Goal: Task Accomplishment & Management: Use online tool/utility

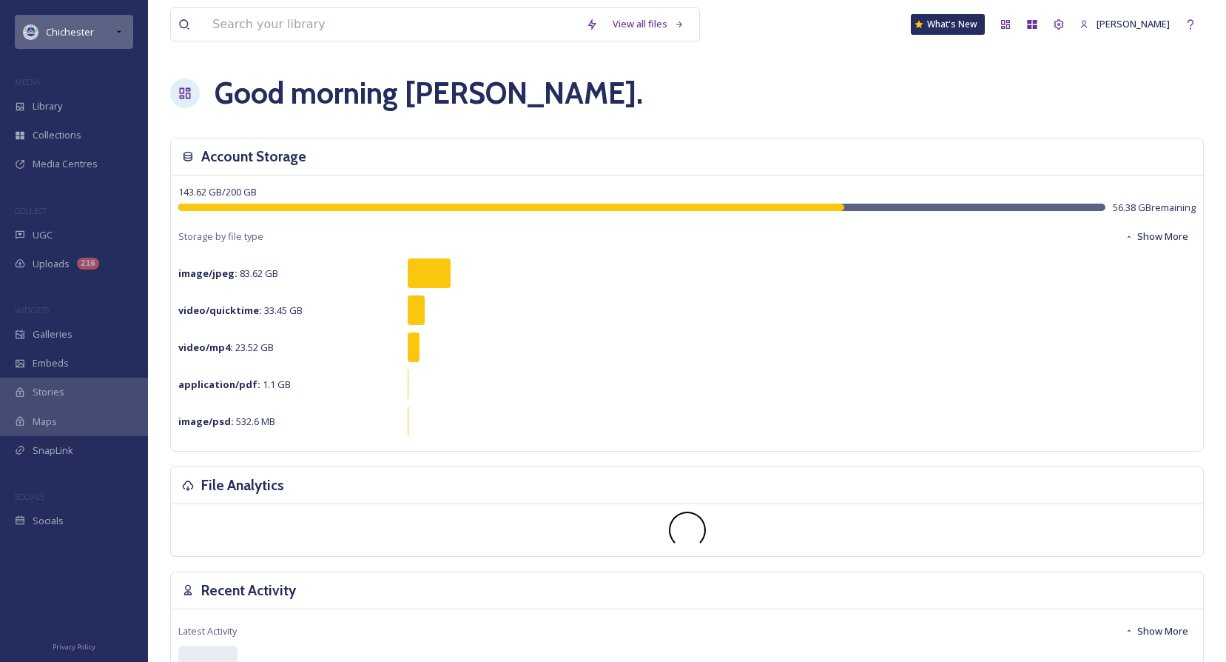
click at [124, 23] on div "Chichester" at bounding box center [74, 32] width 118 height 34
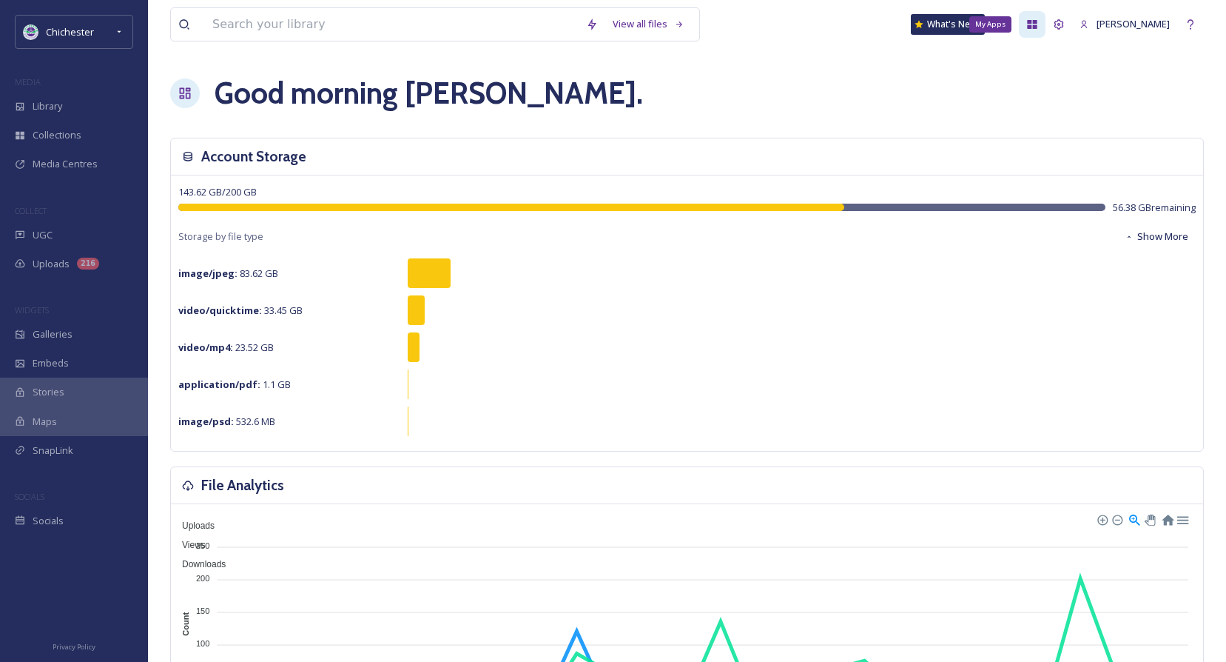
click at [1038, 21] on icon at bounding box center [1033, 25] width 12 height 12
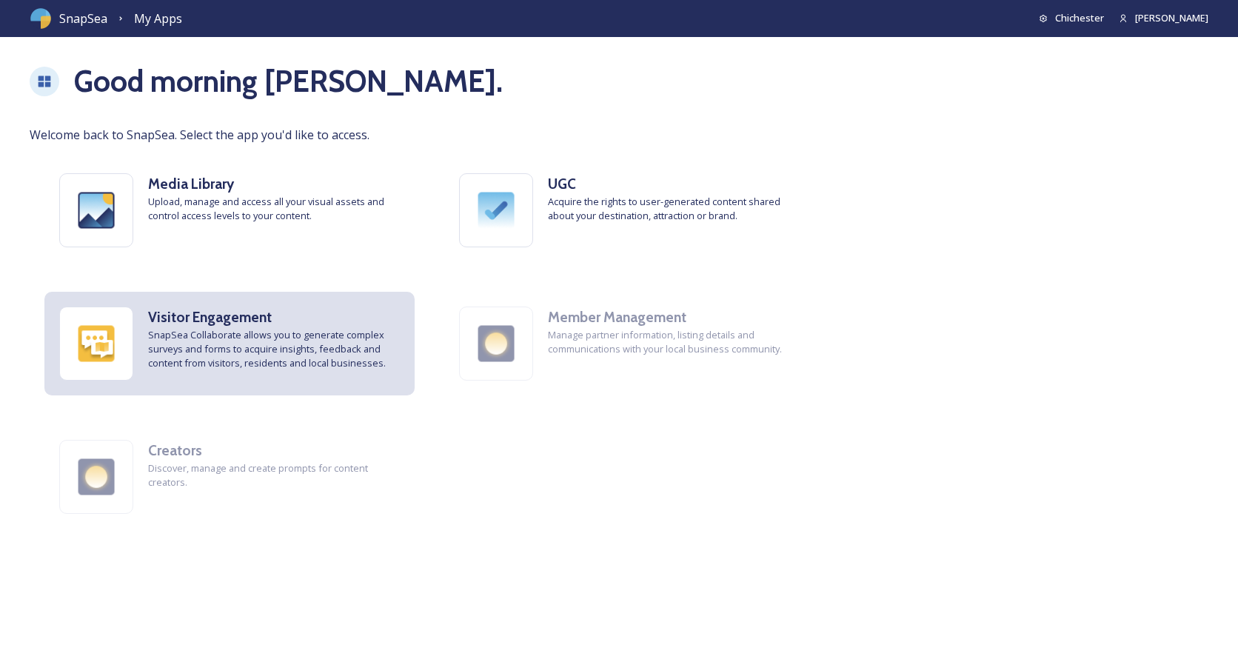
click at [232, 359] on span "SnapSea Collaborate allows you to generate complex surveys and forms to acquire…" at bounding box center [274, 349] width 252 height 43
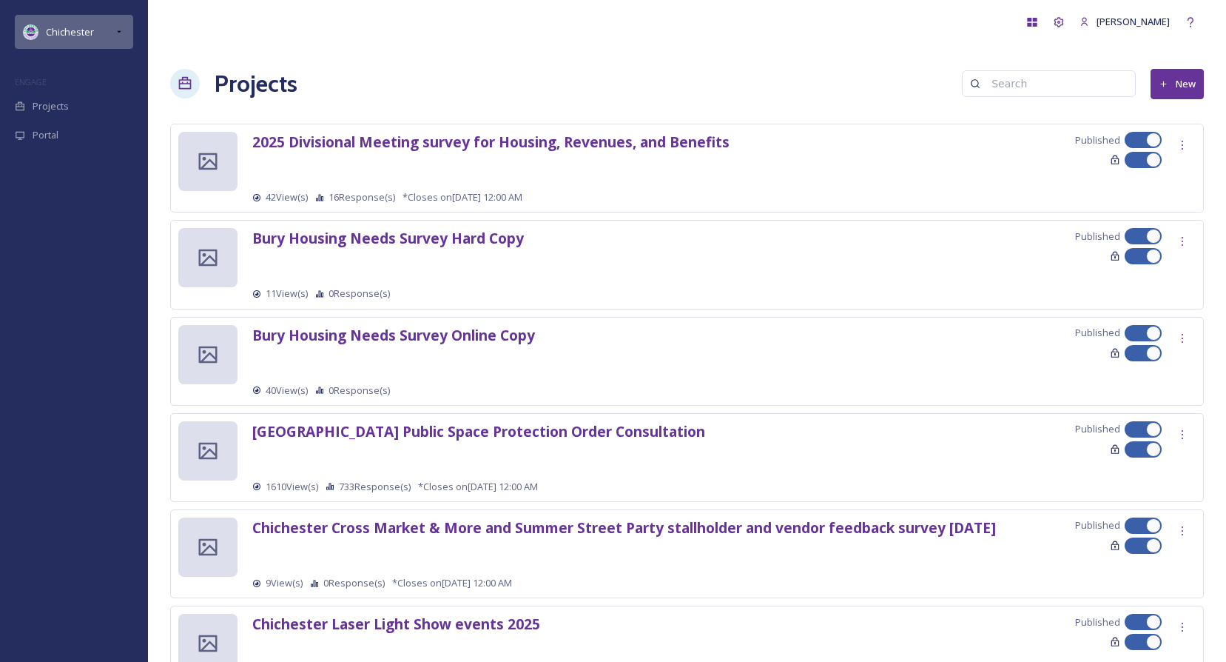
click at [126, 33] on div "Chichester" at bounding box center [74, 32] width 118 height 34
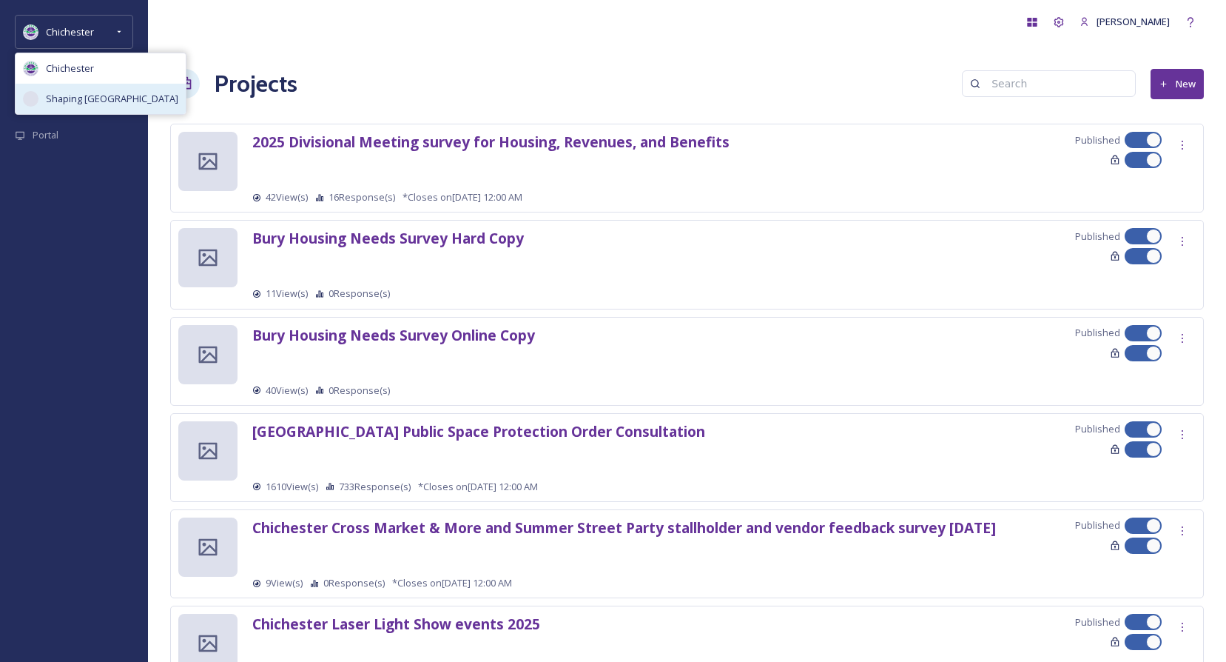
click at [105, 94] on span "Shaping [GEOGRAPHIC_DATA]" at bounding box center [112, 99] width 132 height 14
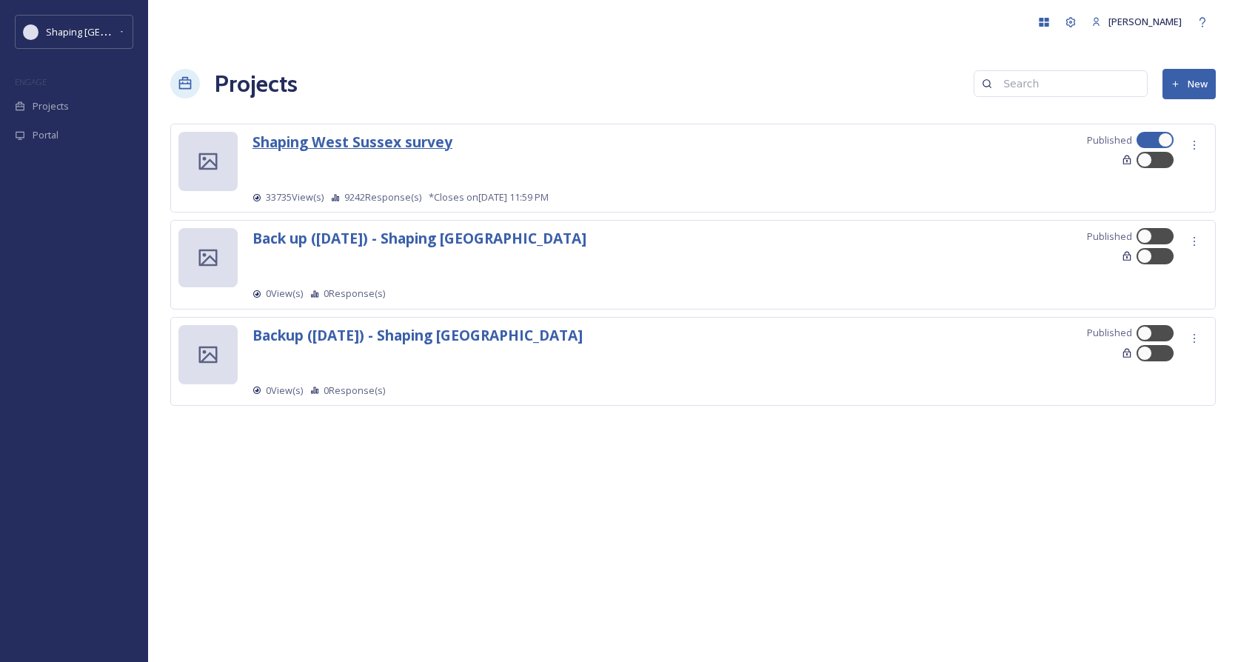
click at [338, 141] on strong "Shaping West Sussex survey" at bounding box center [352, 142] width 200 height 20
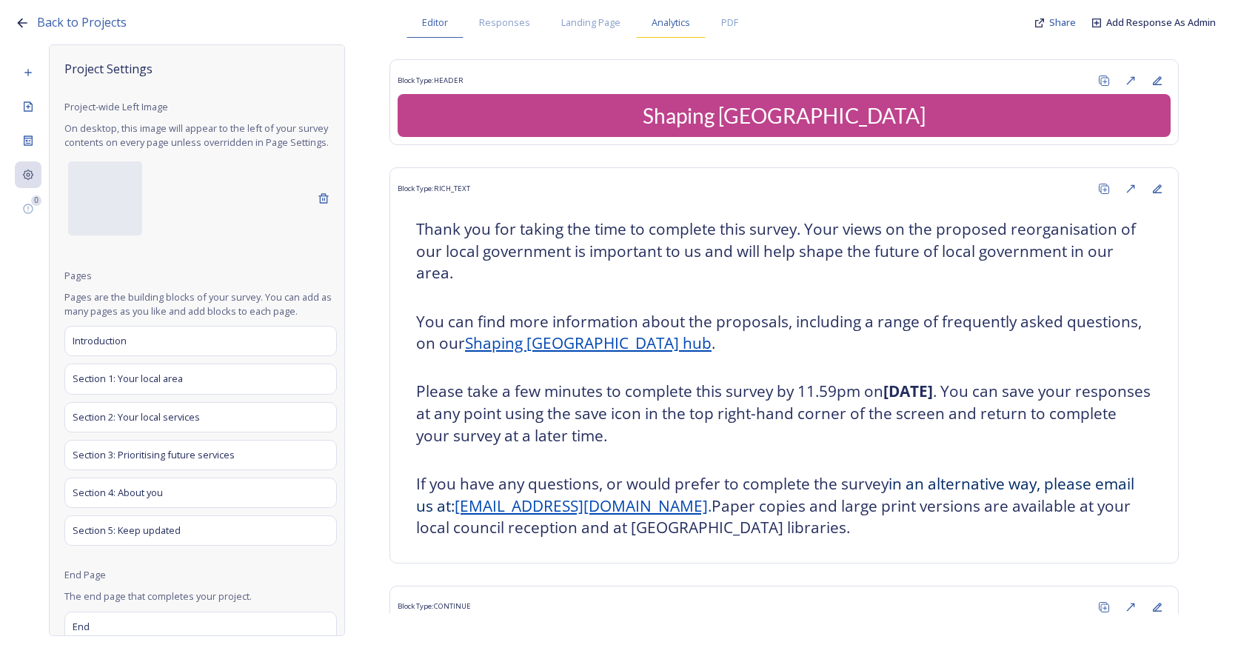
click at [680, 27] on span "Analytics" at bounding box center [670, 23] width 38 height 14
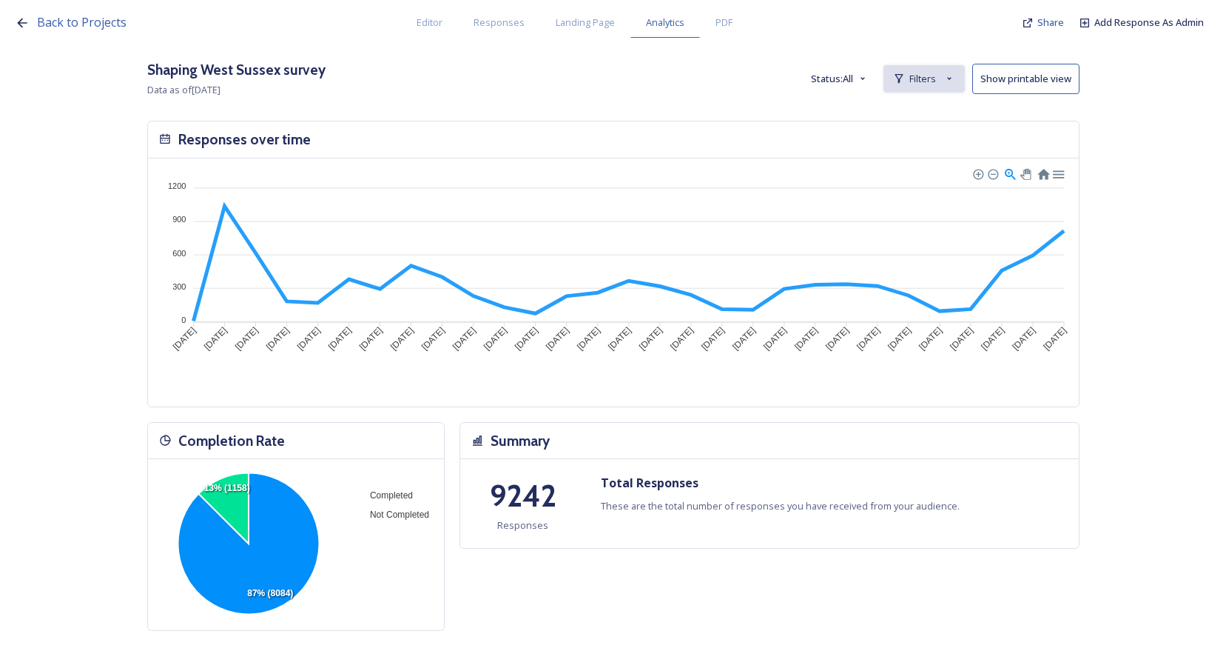
click at [930, 81] on span "Filters" at bounding box center [923, 79] width 27 height 14
click at [930, 113] on span "New Filter" at bounding box center [930, 111] width 44 height 14
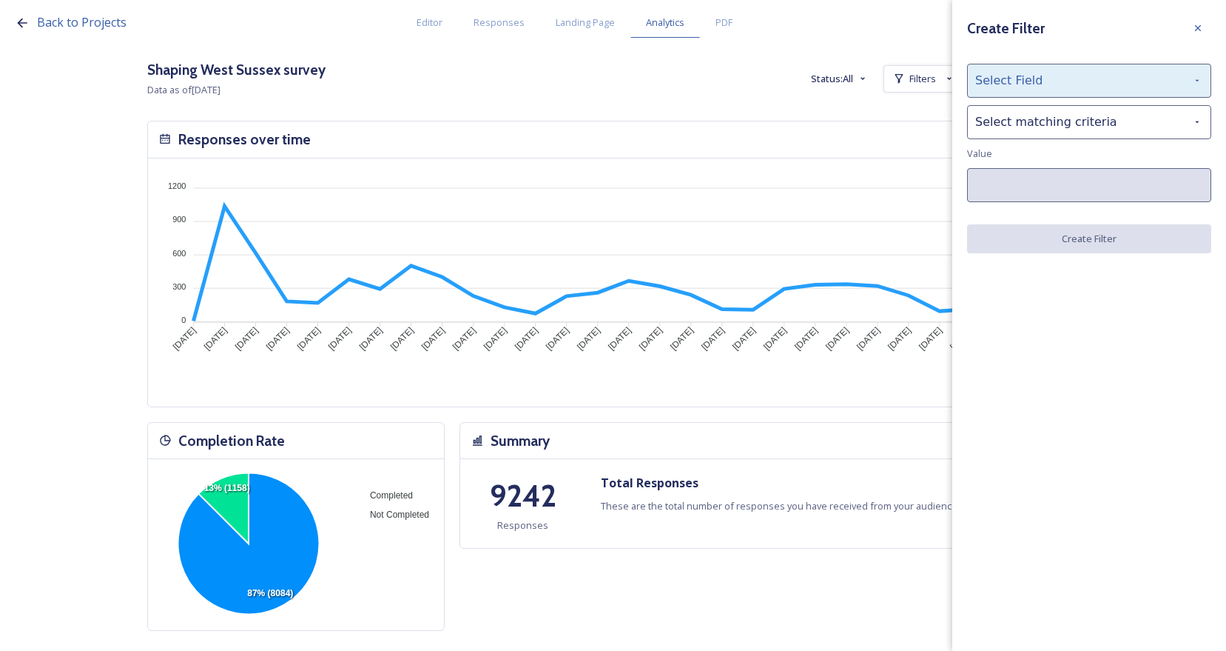
click at [1072, 81] on div "Select Field" at bounding box center [1089, 81] width 244 height 34
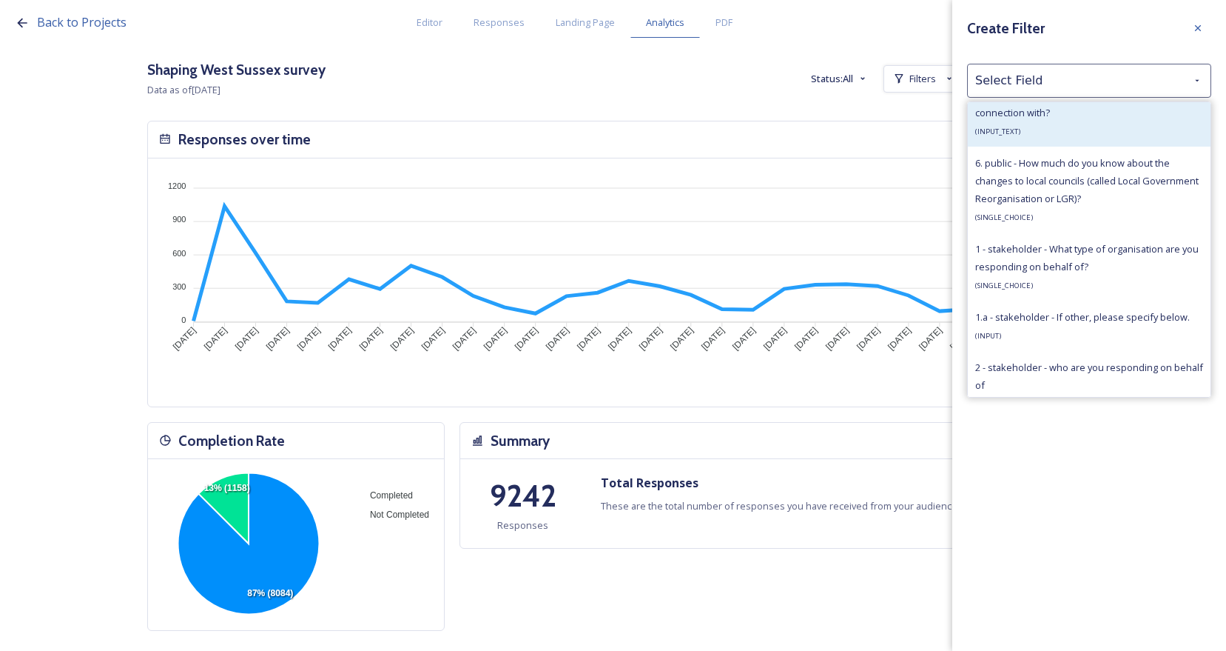
scroll to position [666, 0]
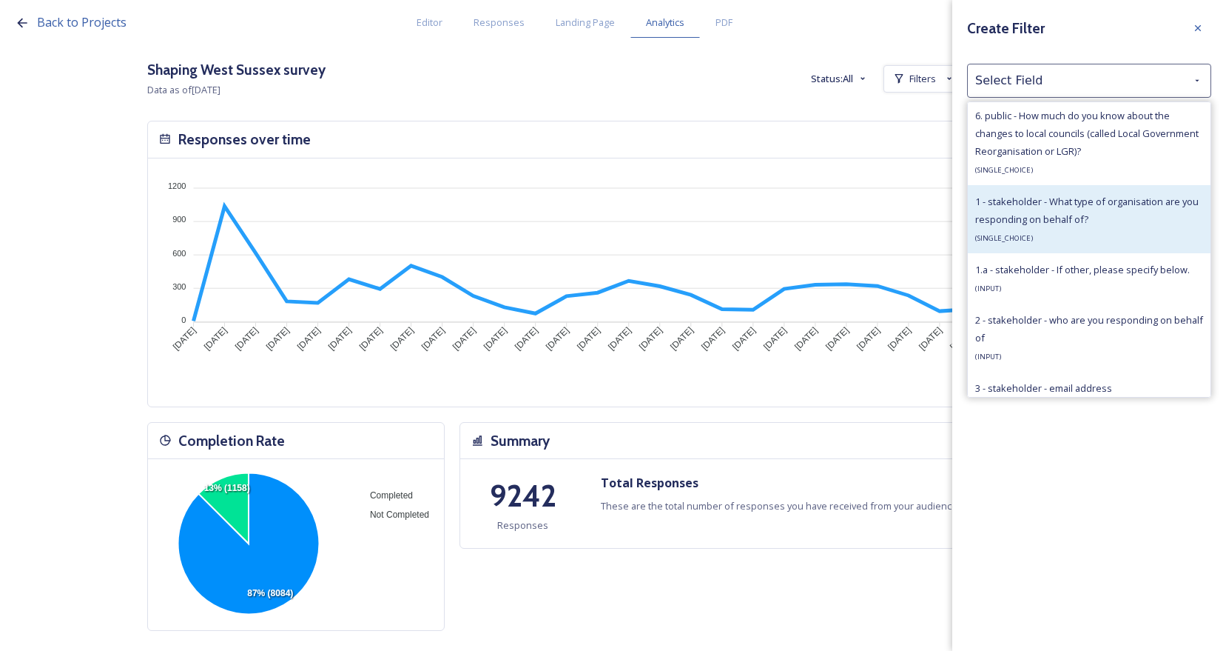
click at [1103, 224] on span "1 - stakeholder - What type of organisation are you responding on behalf of?" at bounding box center [1088, 210] width 224 height 31
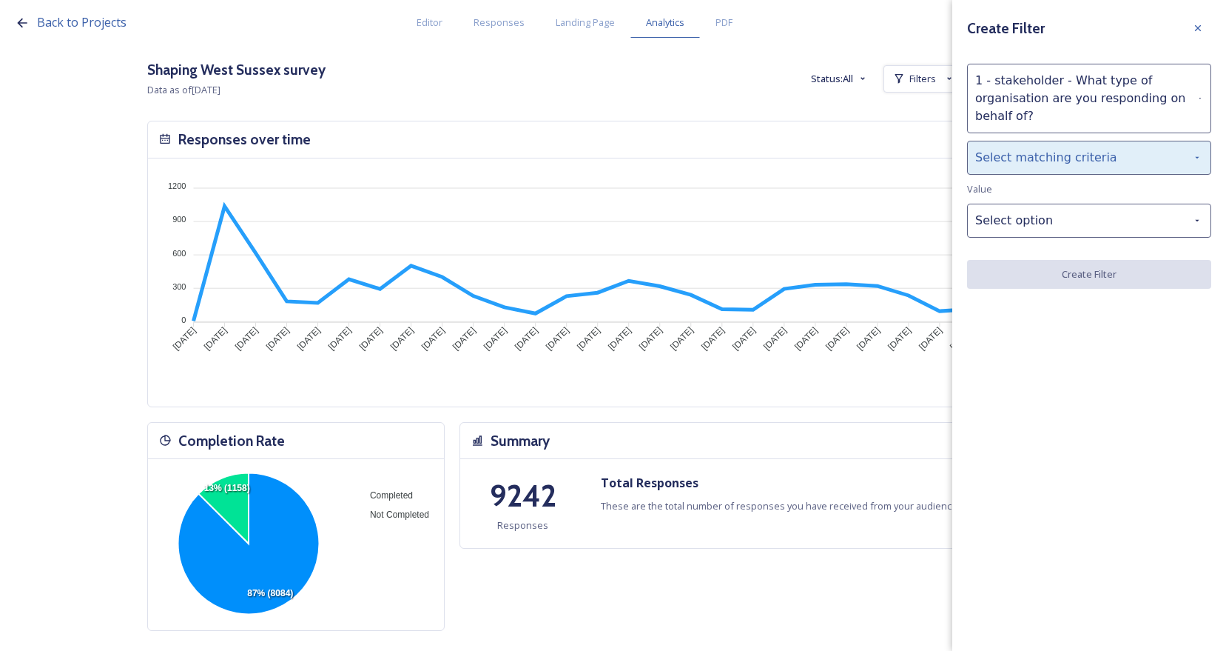
click at [1084, 155] on div "Select matching criteria" at bounding box center [1089, 158] width 244 height 34
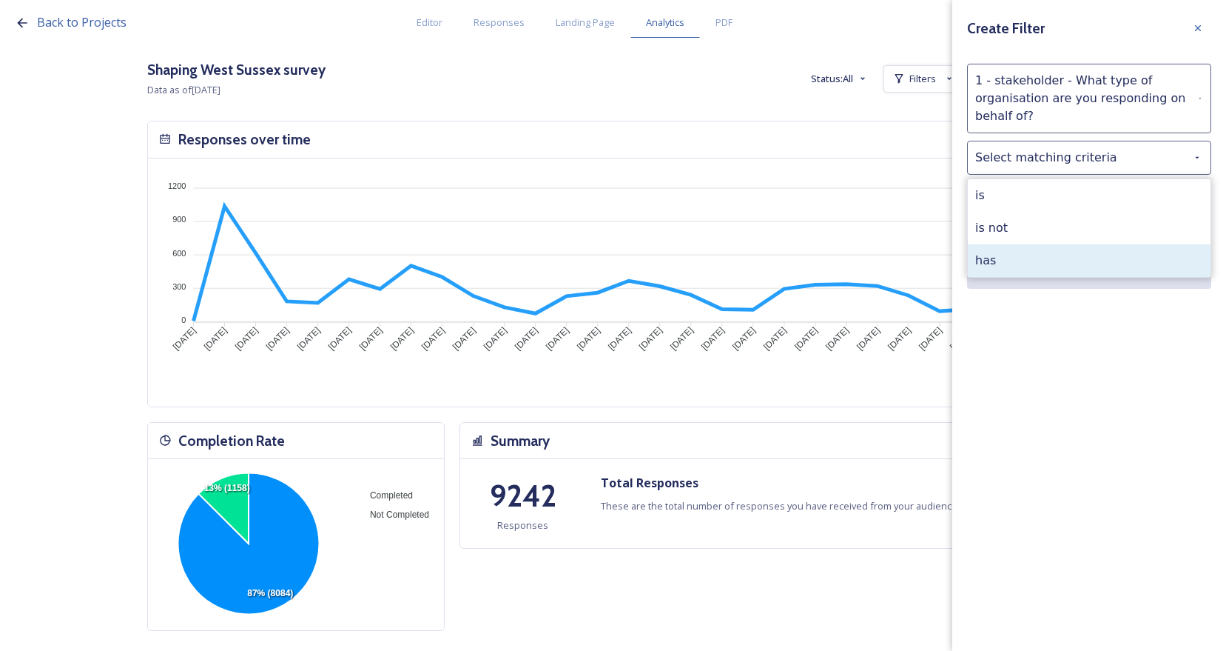
click at [1086, 256] on div "has" at bounding box center [1089, 260] width 243 height 33
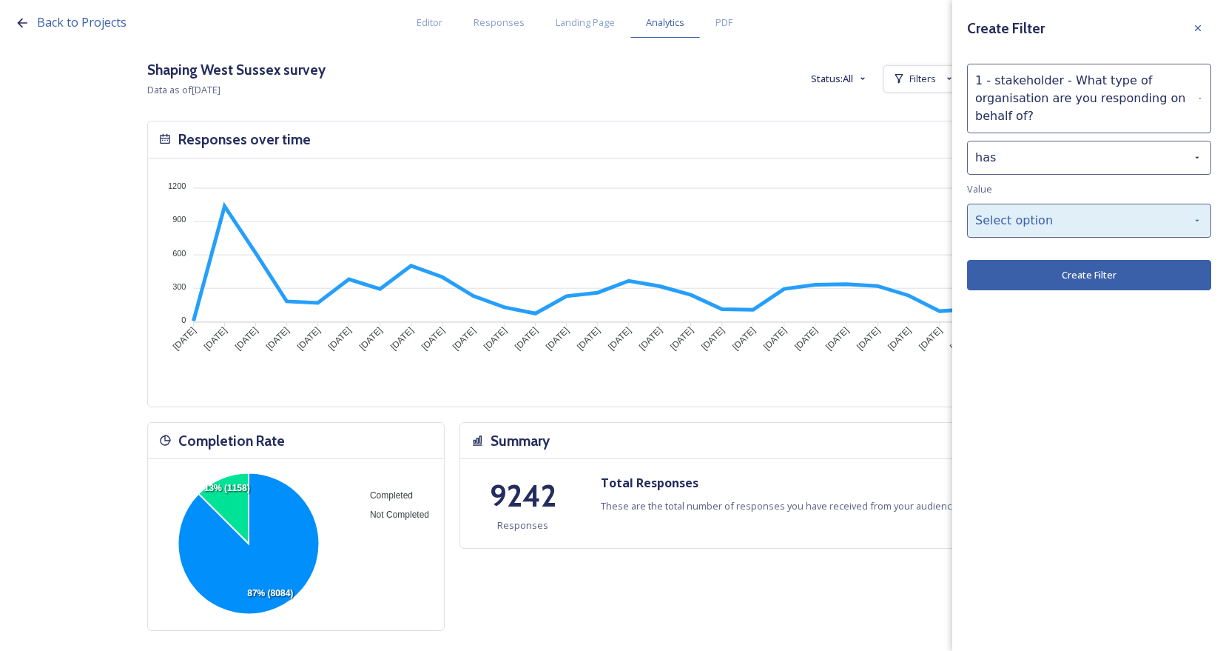
click at [1065, 215] on div "Select option" at bounding box center [1089, 221] width 244 height 34
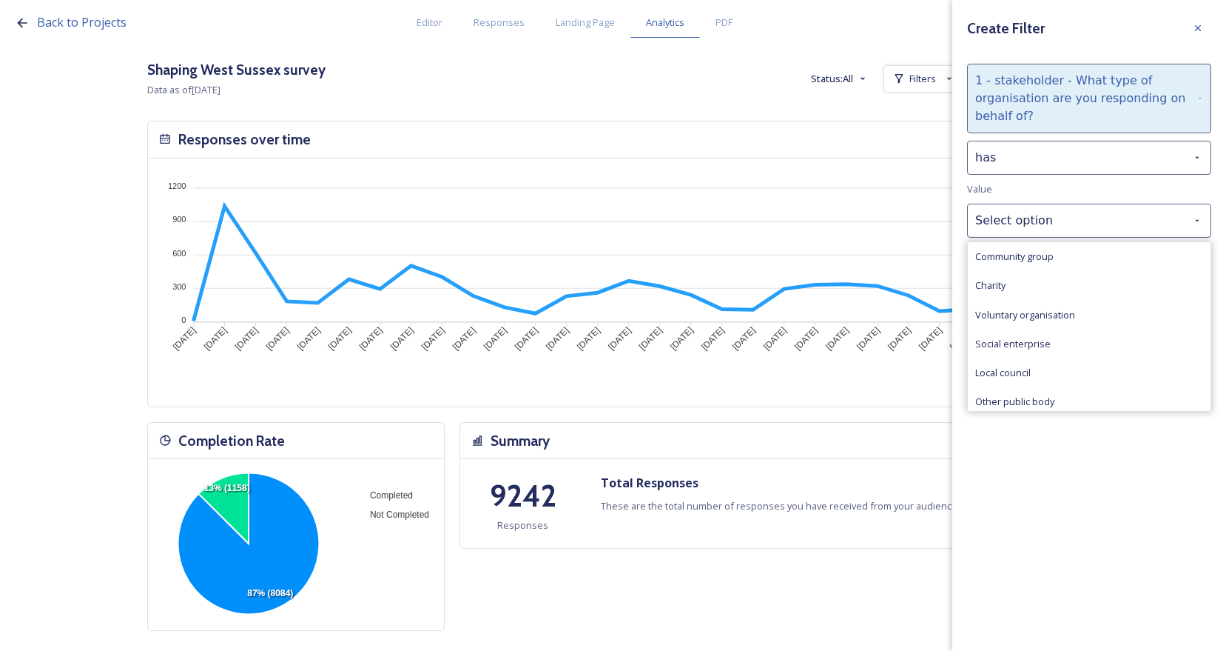
click at [1068, 94] on div "1 - stakeholder - What type of organisation are you responding on behalf of?" at bounding box center [1089, 99] width 244 height 70
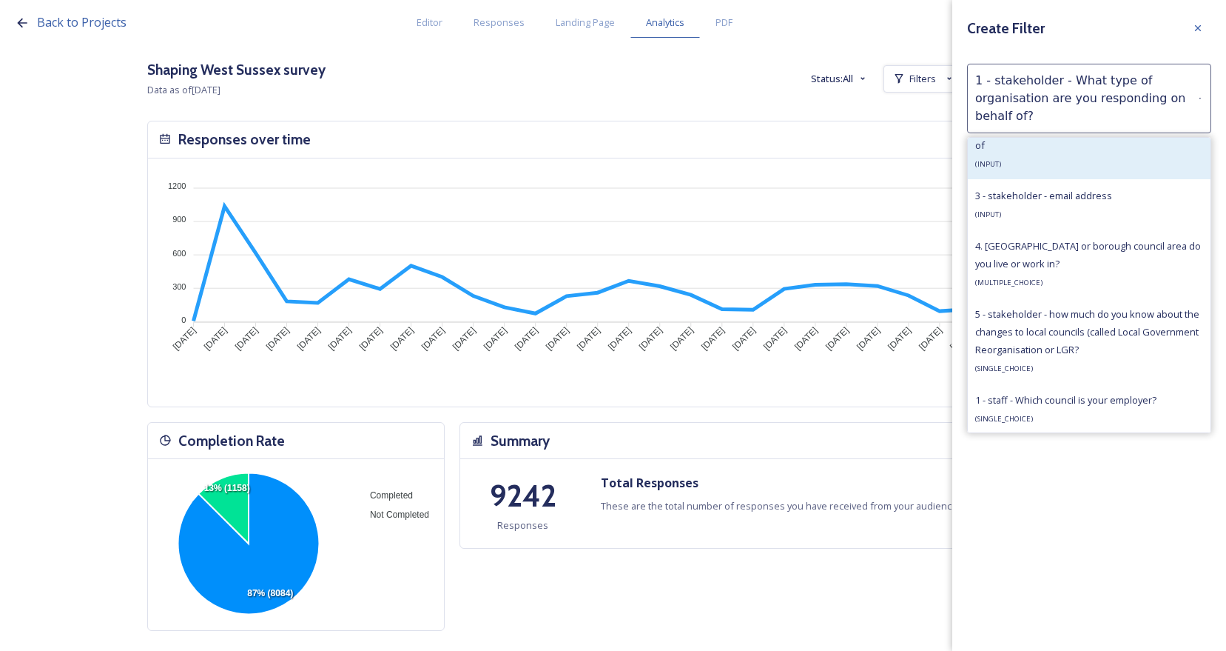
scroll to position [962, 0]
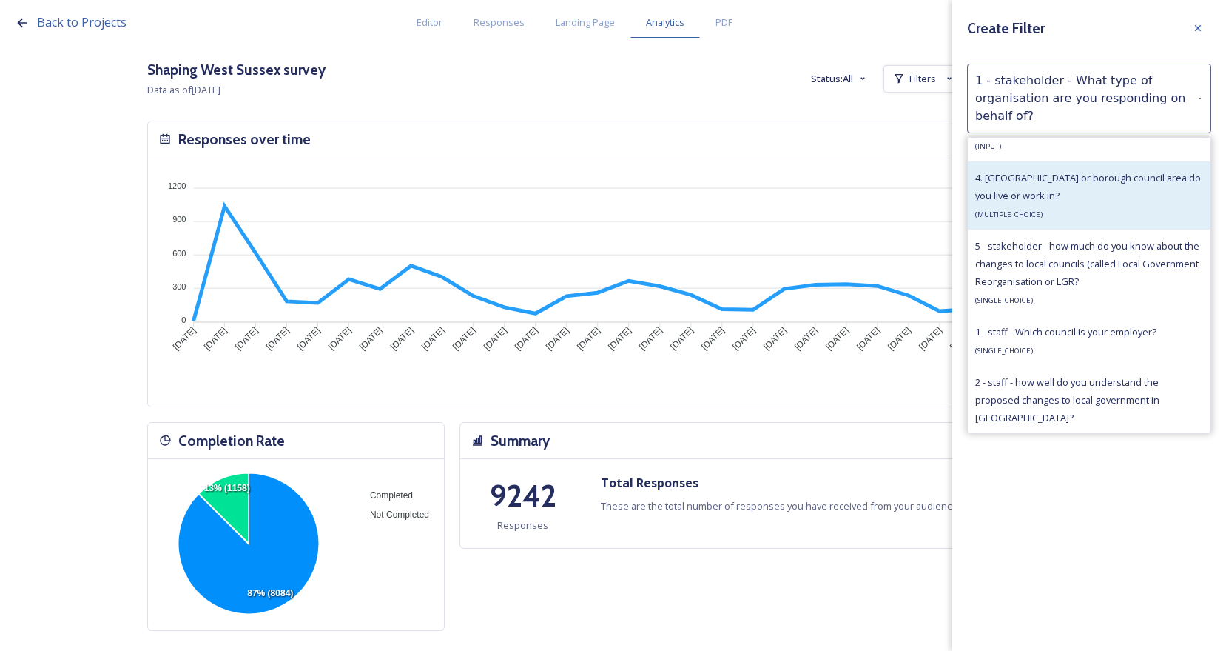
click at [1135, 204] on div "4. [GEOGRAPHIC_DATA] or borough council area do you live or work in? ( MULTIPLE…" at bounding box center [1090, 195] width 228 height 53
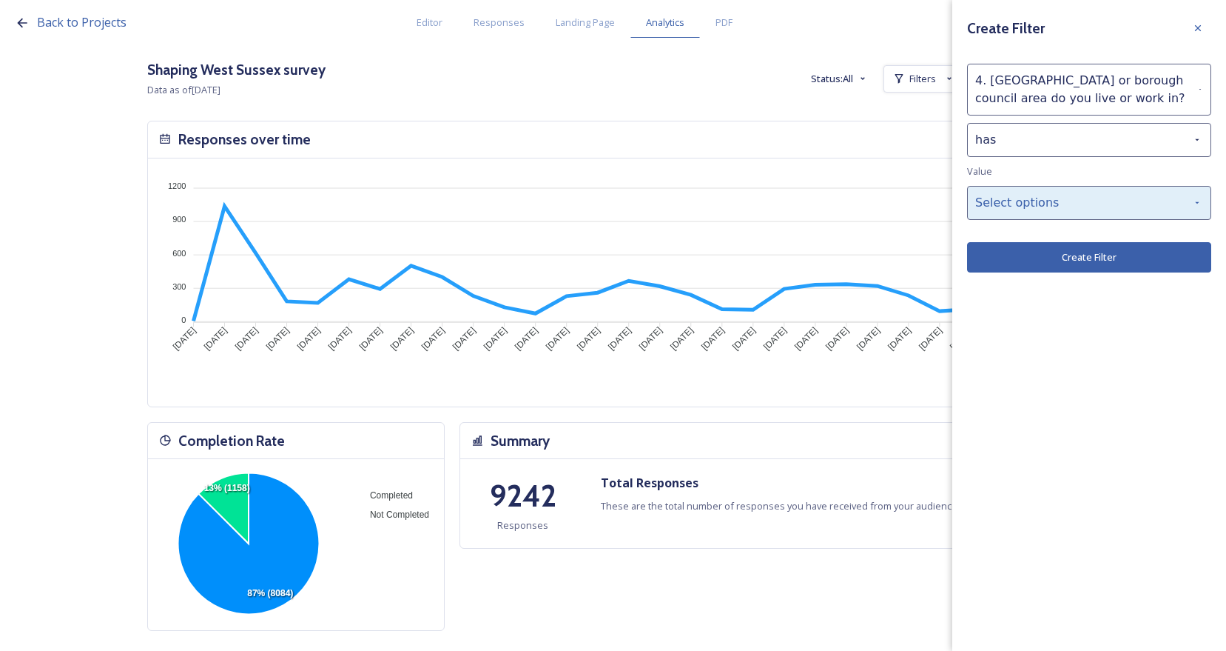
click at [1133, 207] on div "Select options" at bounding box center [1089, 203] width 244 height 34
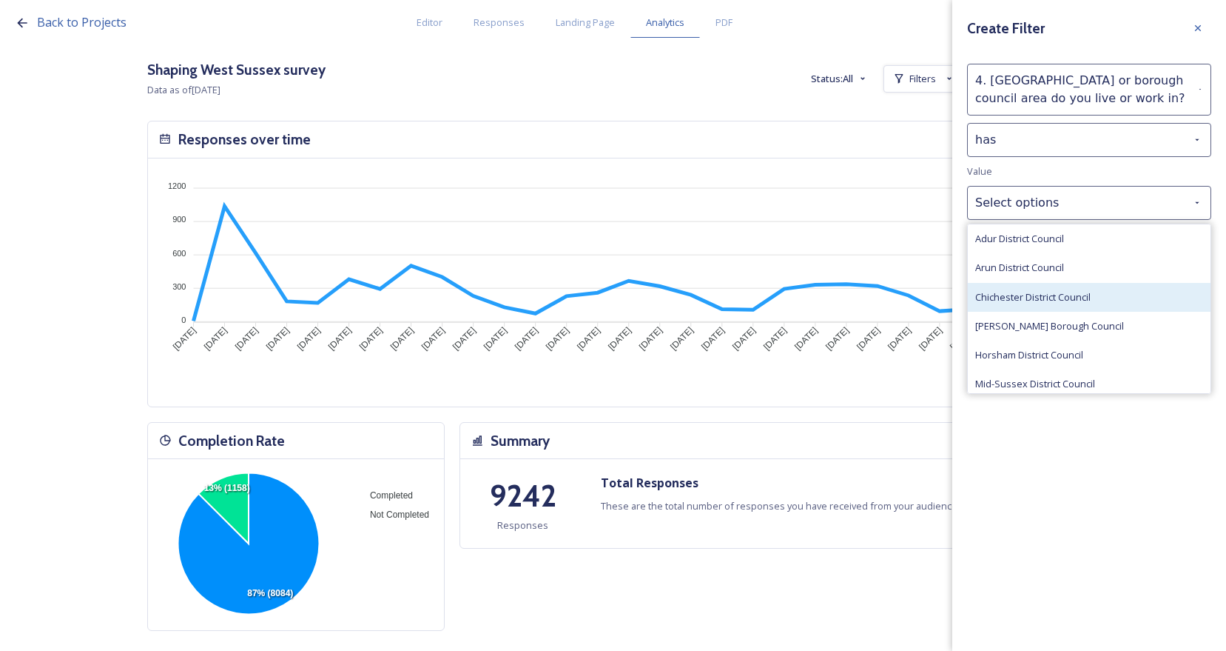
click at [1126, 286] on div "Chichester District Council" at bounding box center [1089, 297] width 243 height 29
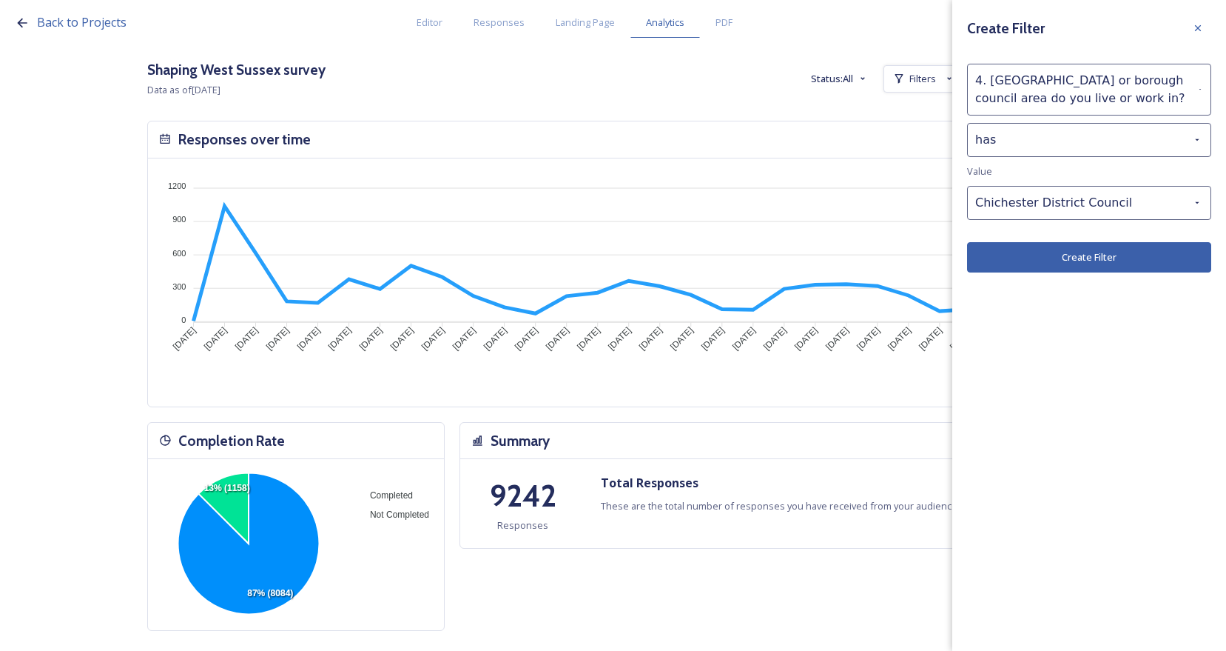
click at [1132, 260] on button "Create Filter" at bounding box center [1089, 257] width 244 height 30
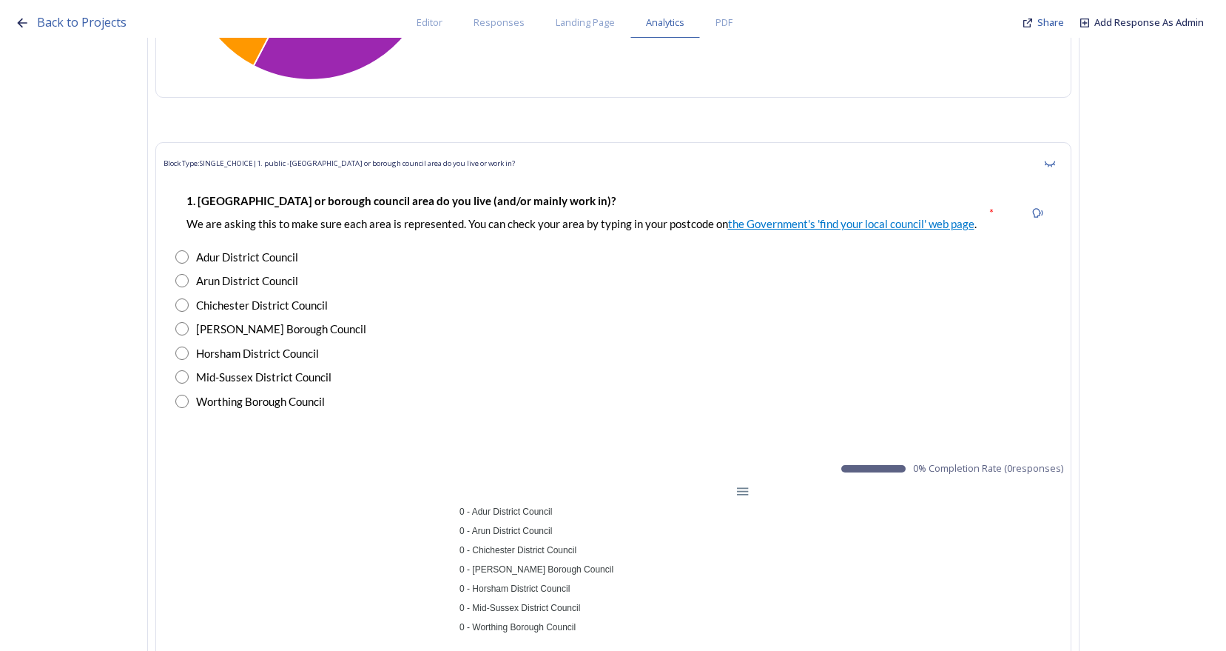
scroll to position [1110, 0]
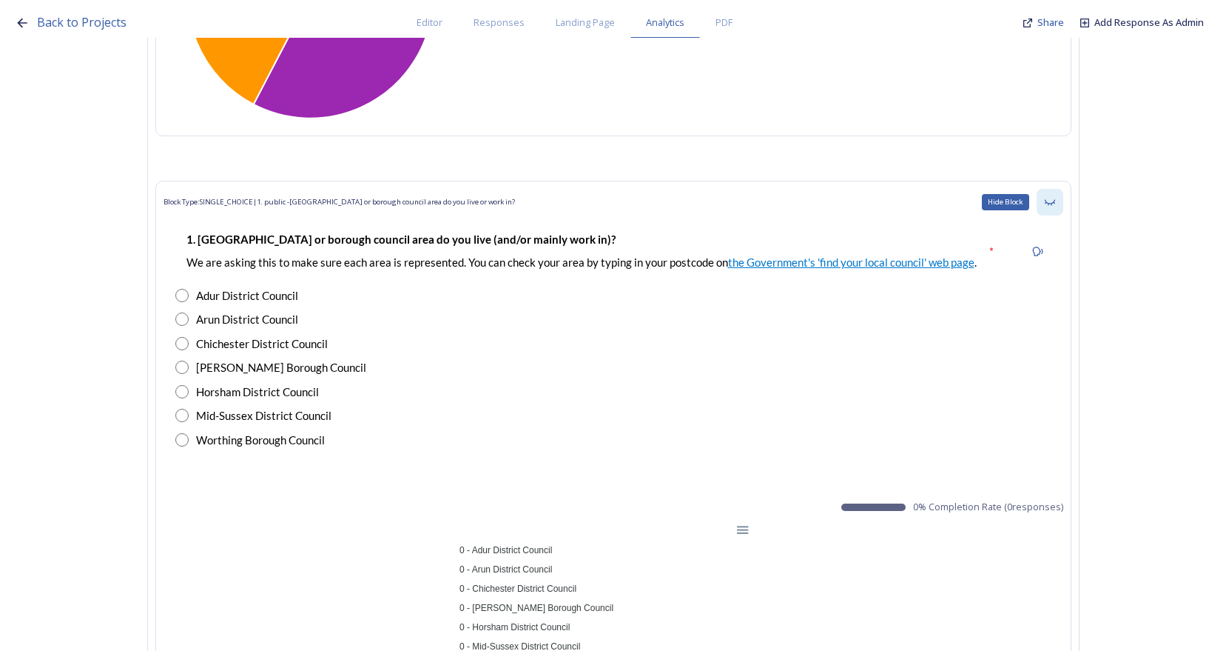
click at [1055, 203] on icon at bounding box center [1049, 202] width 10 height 6
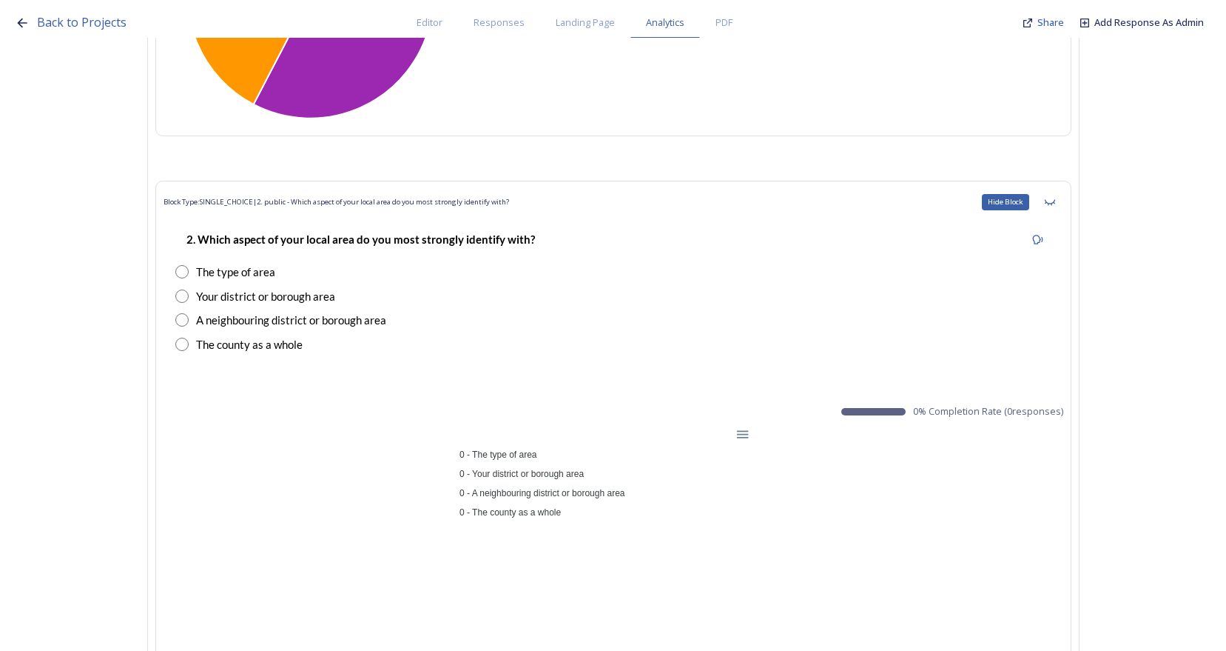
click at [1055, 203] on icon at bounding box center [1049, 202] width 10 height 6
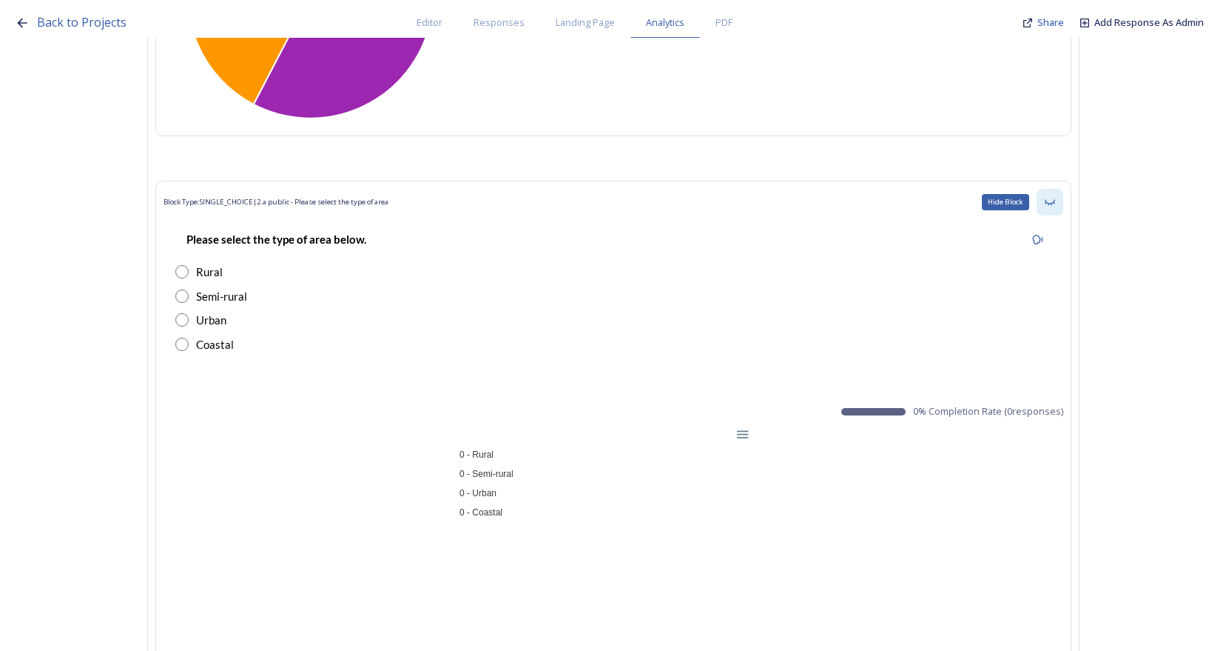
click at [1055, 203] on icon at bounding box center [1049, 202] width 10 height 6
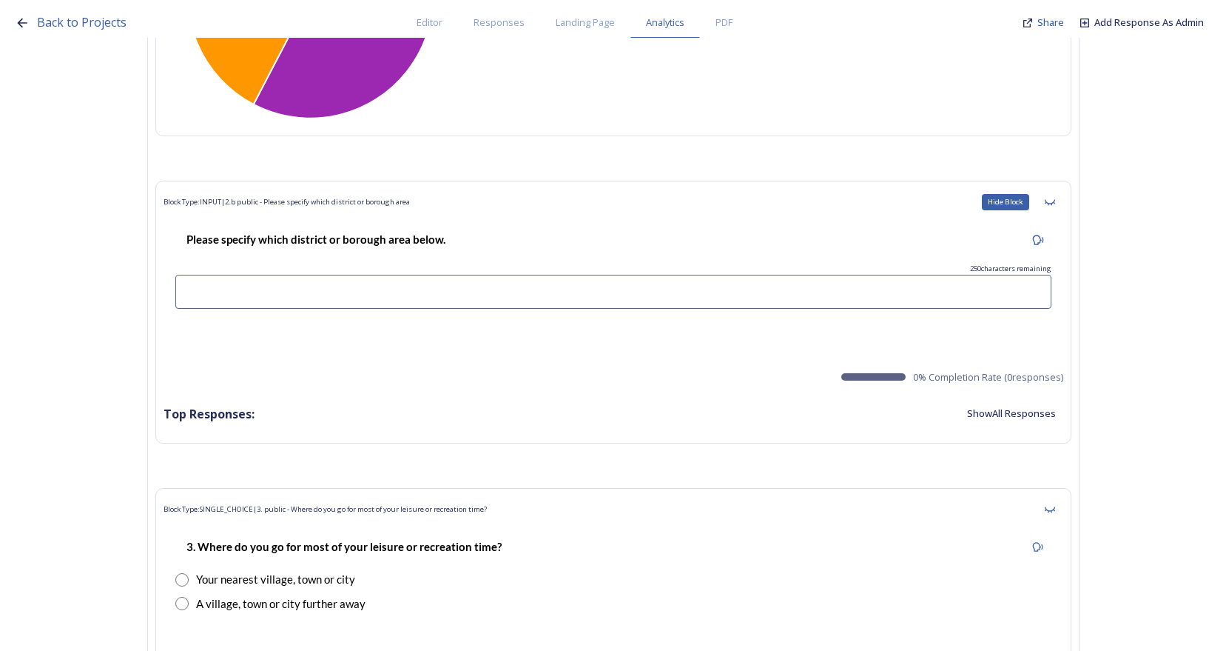
click at [1055, 203] on icon at bounding box center [1049, 202] width 10 height 6
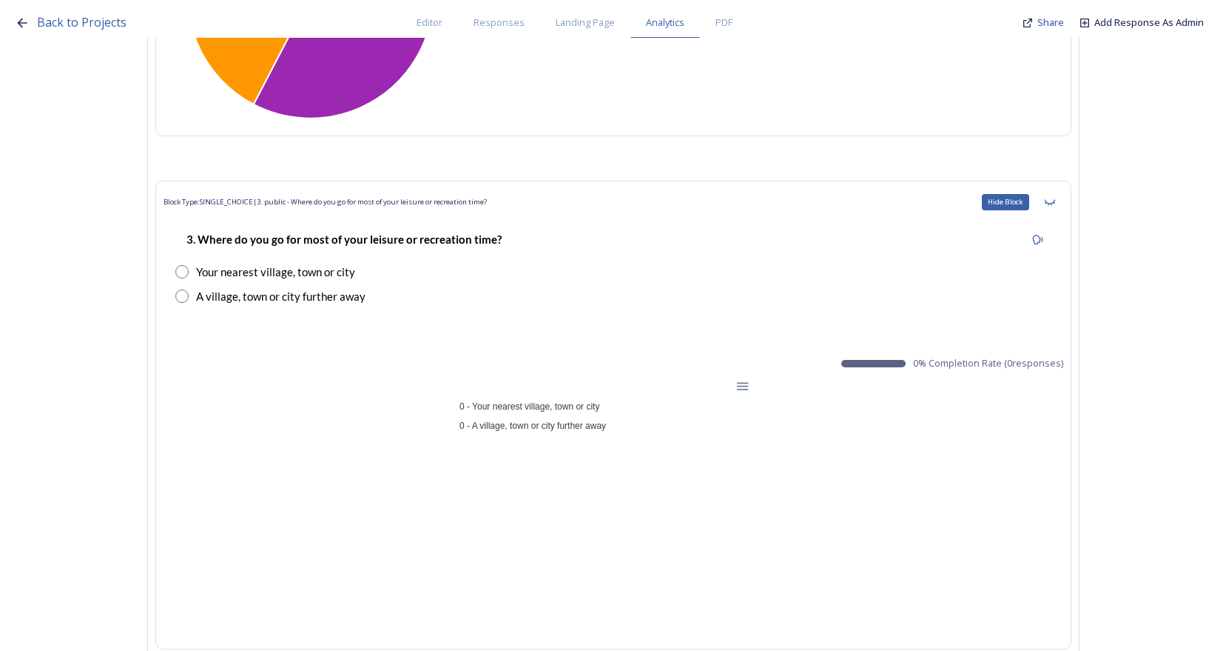
click at [1055, 203] on icon at bounding box center [1049, 202] width 10 height 6
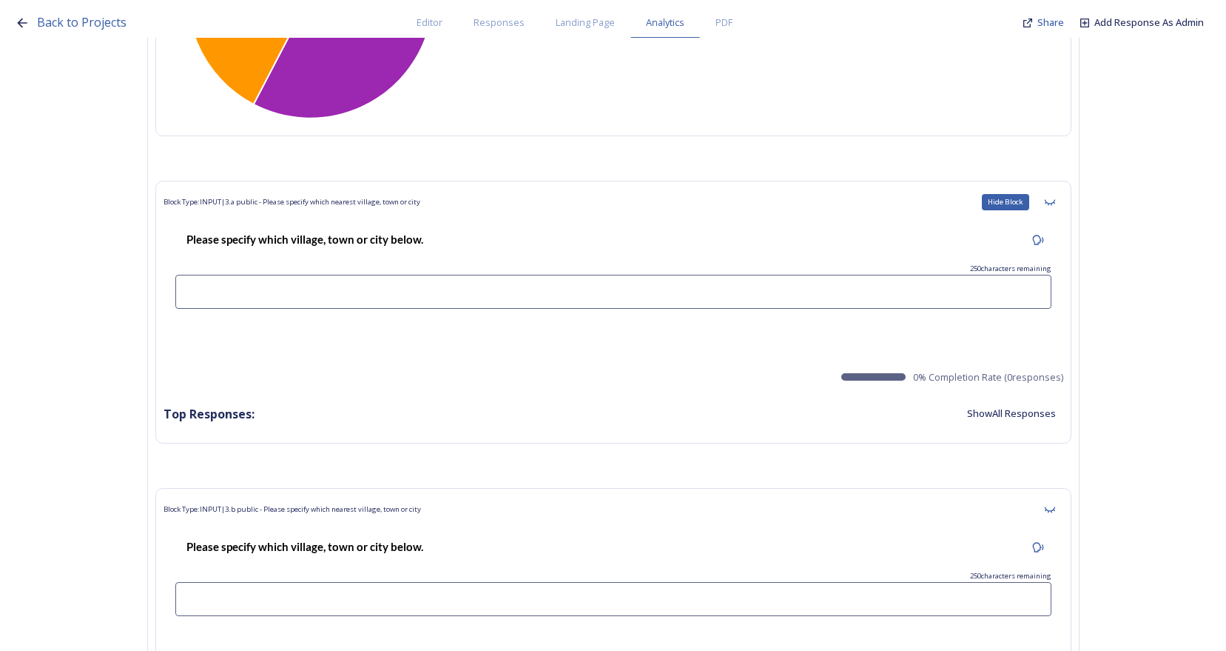
click at [1055, 203] on icon at bounding box center [1049, 202] width 10 height 6
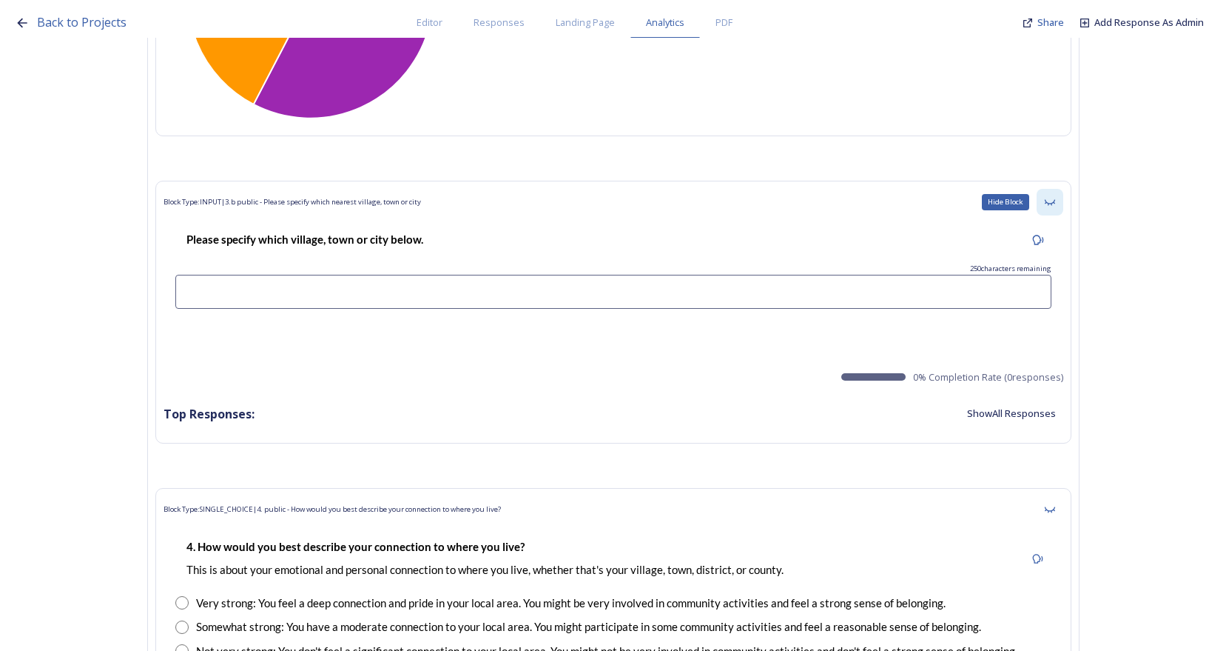
click at [1054, 202] on icon at bounding box center [1050, 202] width 12 height 12
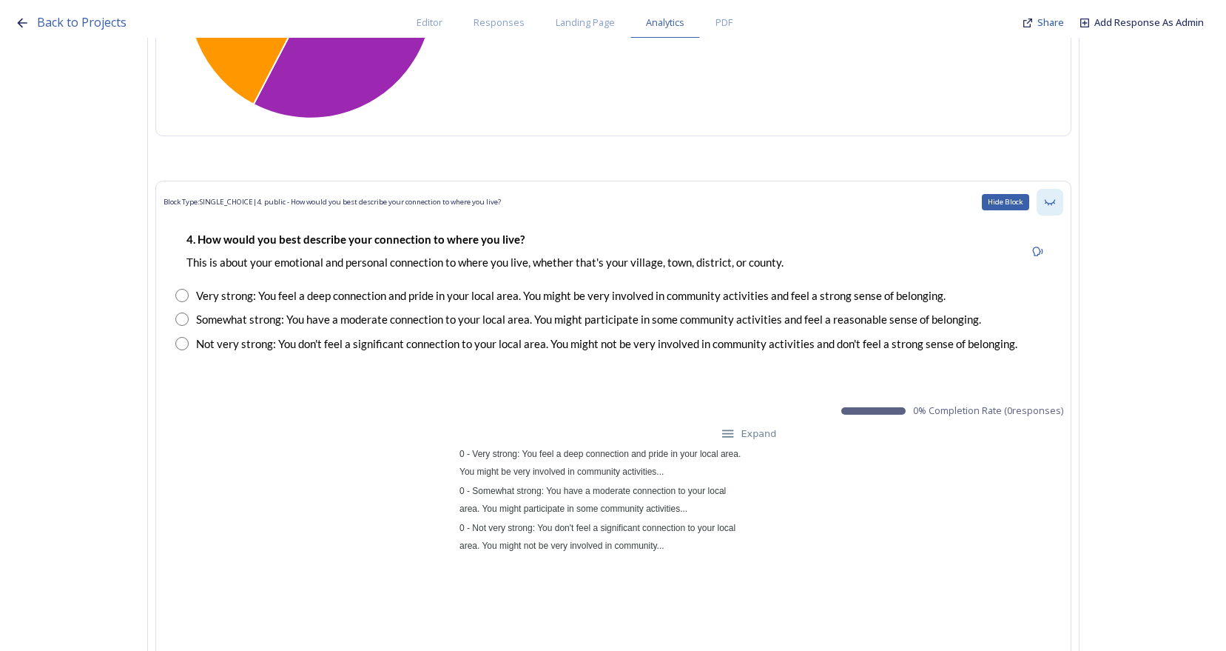
click at [1056, 206] on icon at bounding box center [1050, 202] width 12 height 12
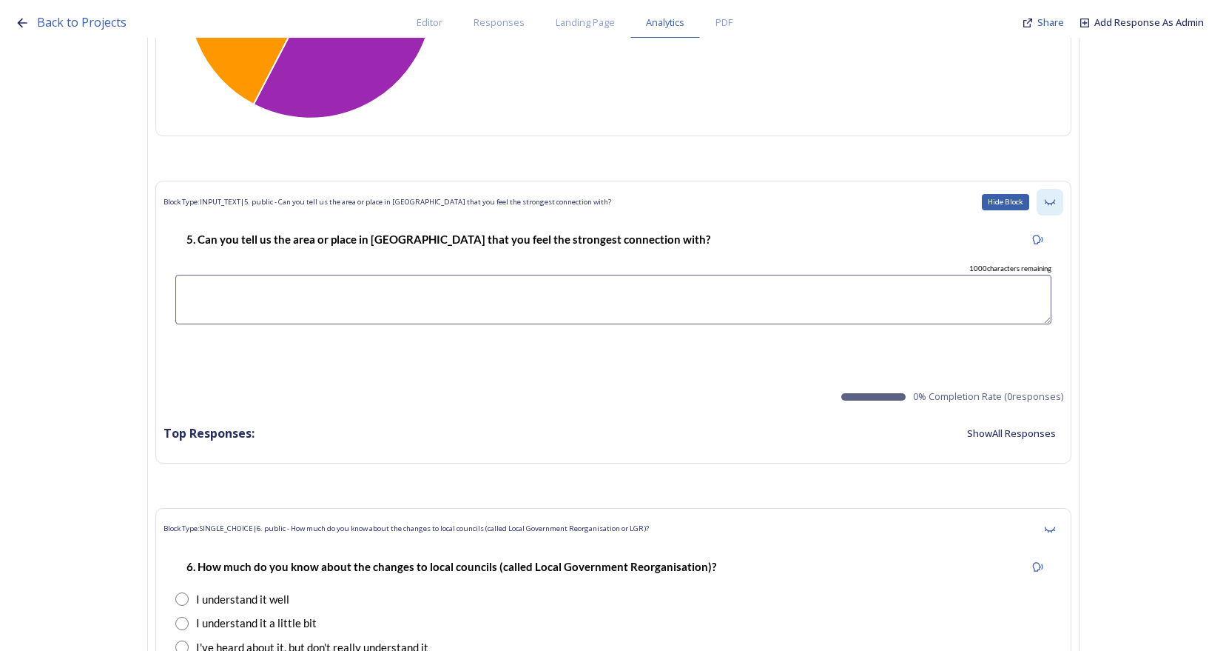
click at [1057, 208] on div "Hide Block" at bounding box center [1050, 202] width 27 height 27
